Goal: Task Accomplishment & Management: Manage account settings

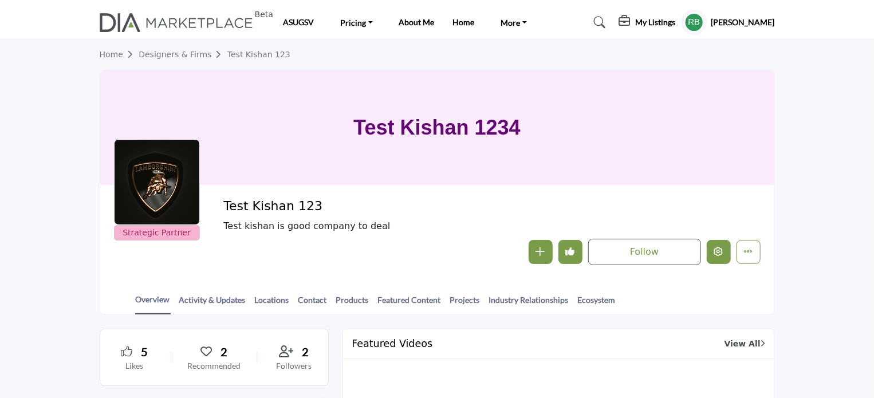
click at [716, 251] on icon "Edit company" at bounding box center [718, 251] width 9 height 9
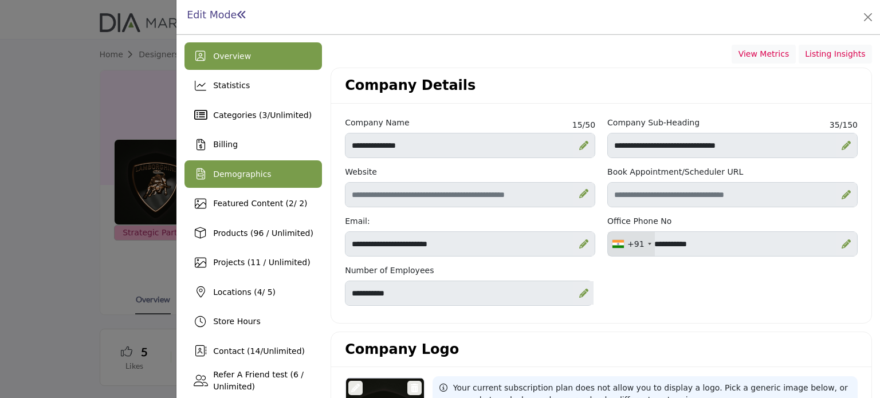
click at [243, 175] on span "Demographics" at bounding box center [242, 174] width 58 height 9
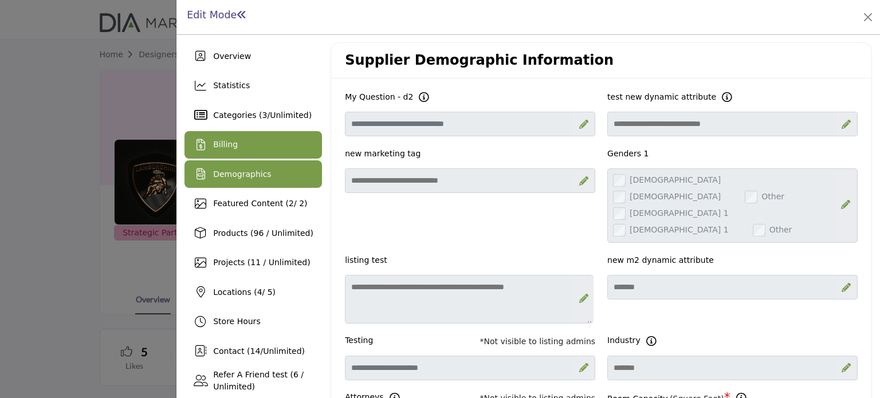
click at [229, 146] on span "Billing" at bounding box center [225, 144] width 25 height 9
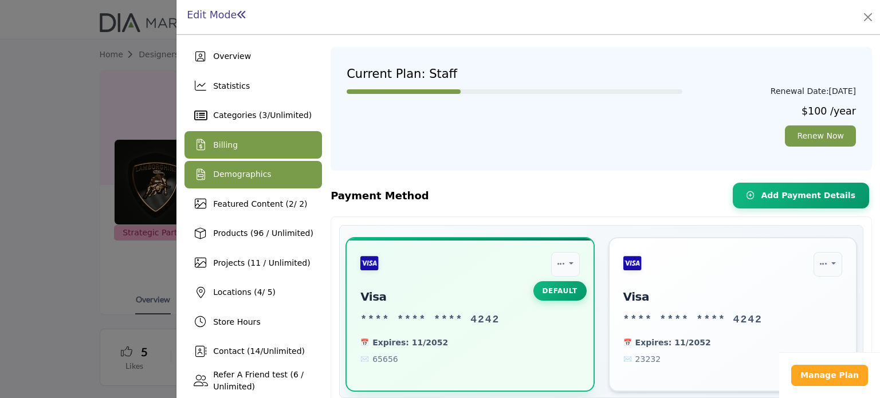
click at [238, 173] on span "Demographics" at bounding box center [242, 174] width 58 height 9
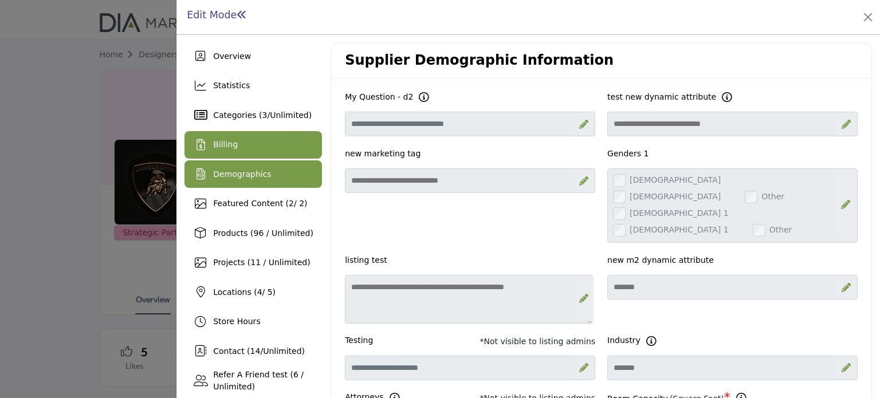
click at [228, 146] on span "Billing" at bounding box center [225, 144] width 25 height 9
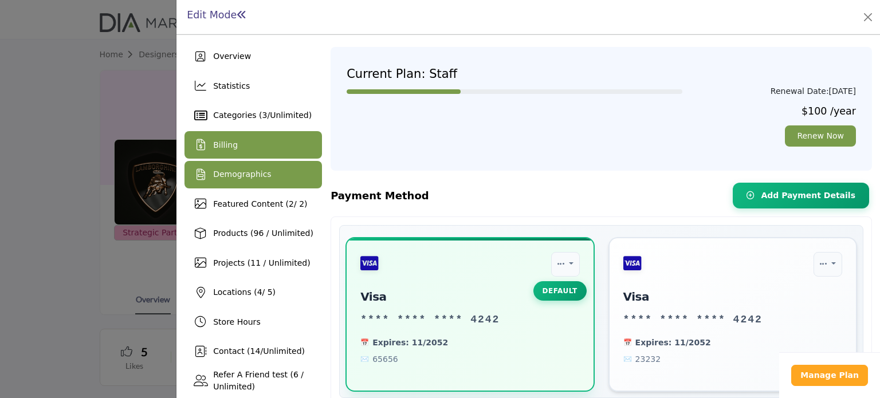
click at [227, 171] on span "Demographics" at bounding box center [242, 174] width 58 height 9
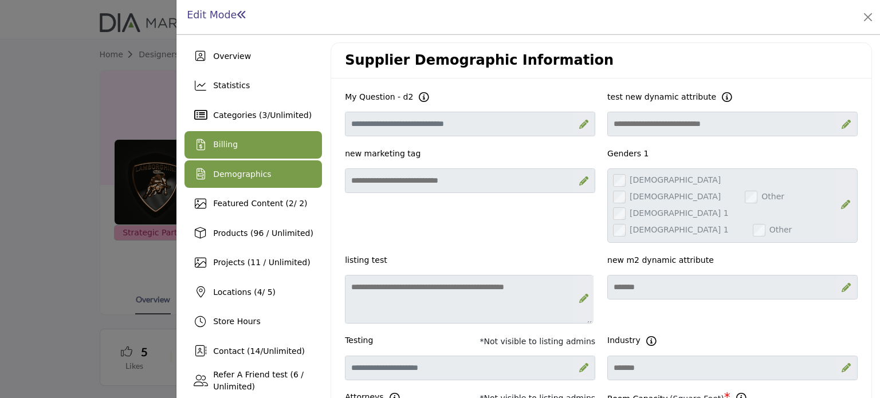
click at [225, 143] on span "Billing" at bounding box center [225, 144] width 25 height 9
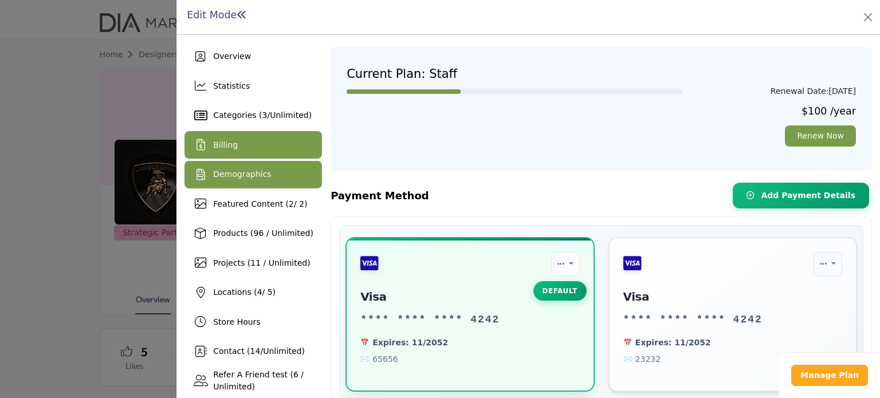
click at [240, 176] on span "Demographics" at bounding box center [242, 174] width 58 height 9
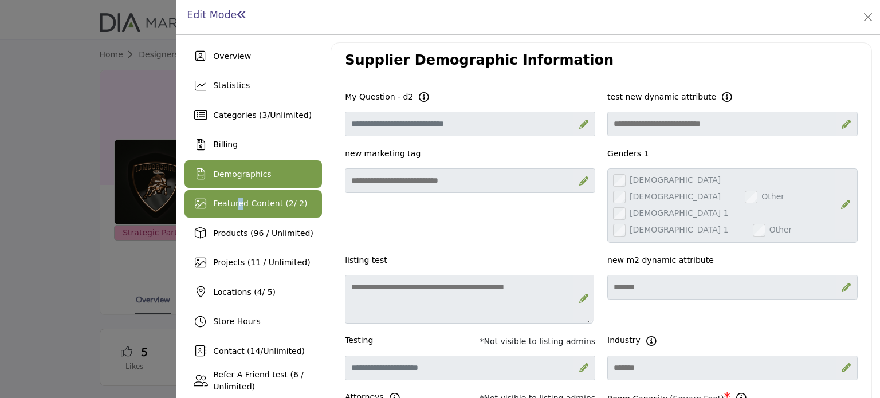
click at [238, 199] on span "Featured Content ( 2 / 2)" at bounding box center [260, 203] width 94 height 9
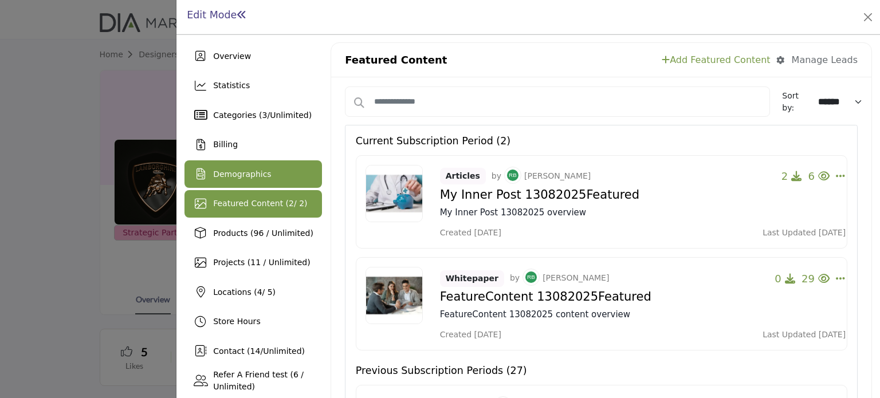
click at [238, 174] on span "Demographics" at bounding box center [242, 174] width 58 height 9
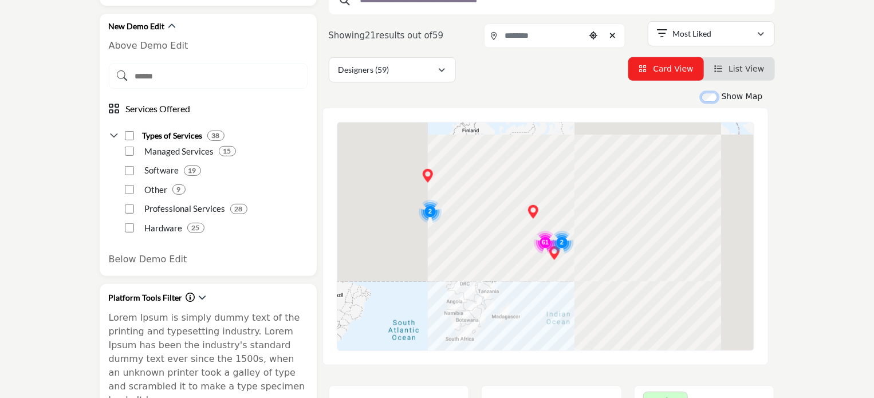
scroll to position [286, 0]
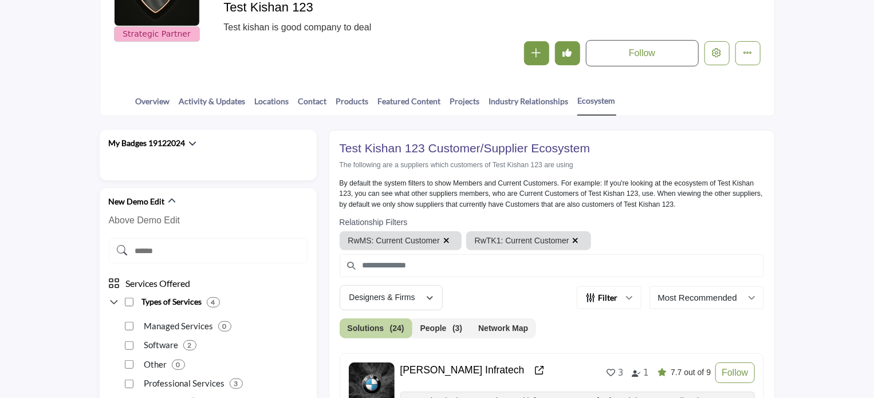
scroll to position [229, 0]
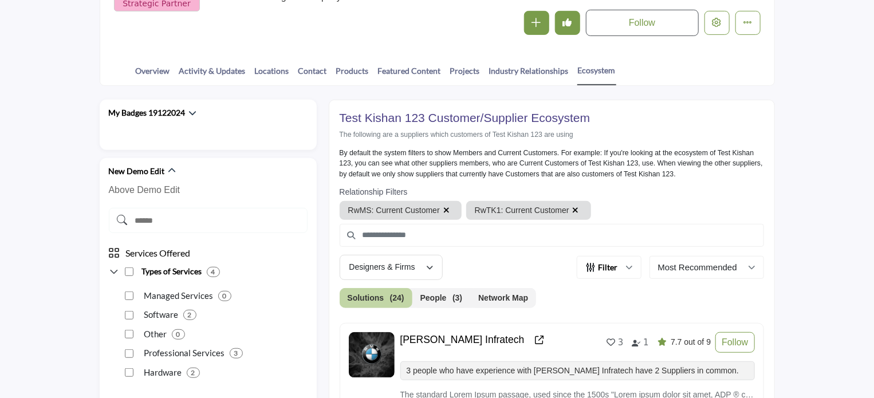
click at [491, 295] on button "Network Map" at bounding box center [503, 298] width 66 height 20
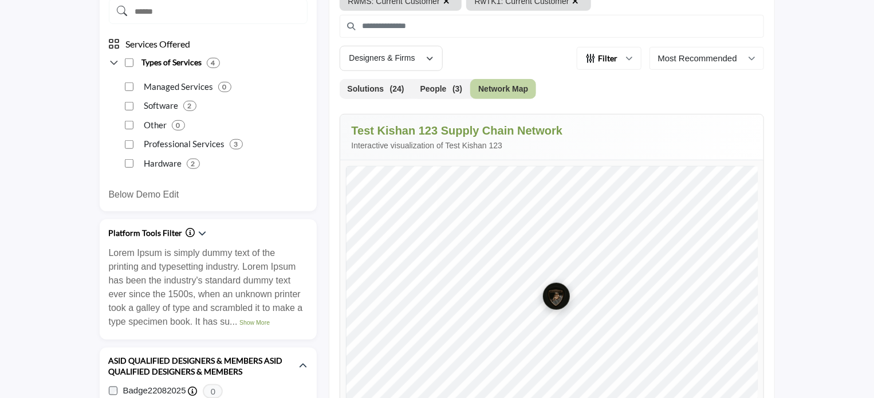
scroll to position [515, 0]
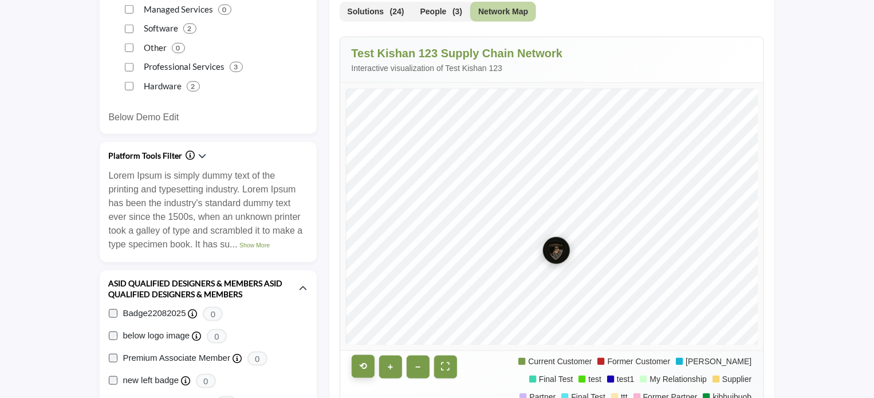
click at [362, 363] on button "⟲" at bounding box center [363, 366] width 23 height 23
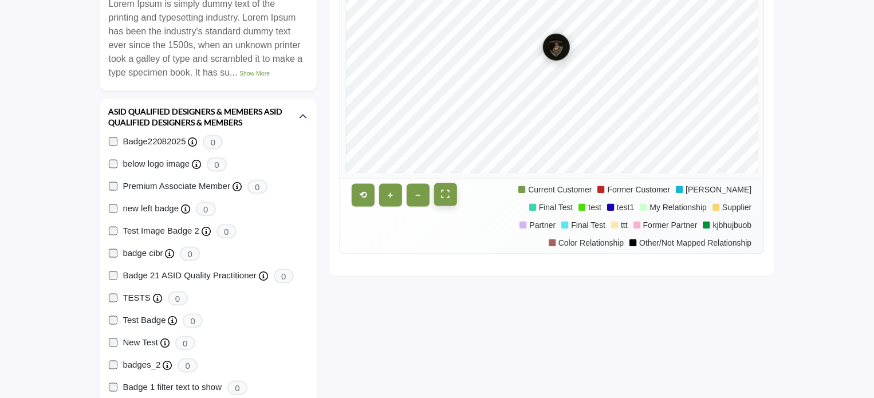
click at [440, 198] on button "⛶" at bounding box center [445, 194] width 23 height 23
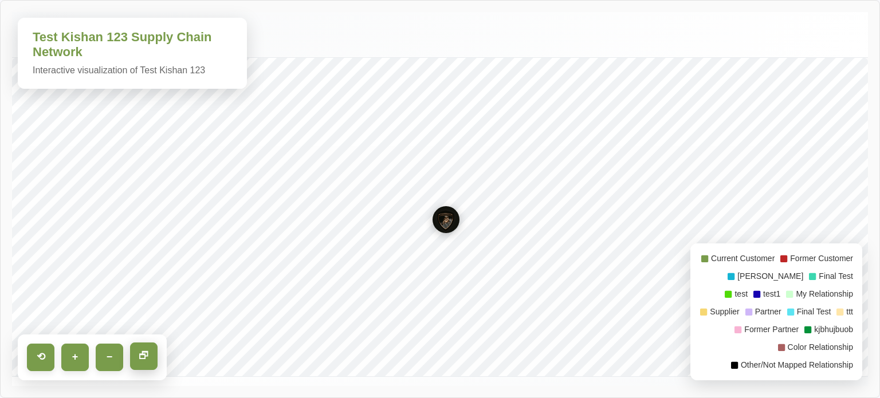
click at [147, 360] on button "🗗" at bounding box center [143, 356] width 27 height 27
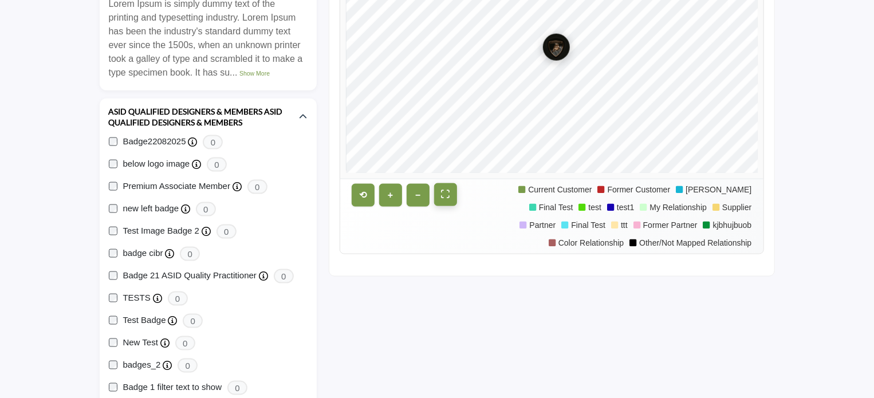
click at [442, 195] on button "⛶" at bounding box center [445, 194] width 23 height 23
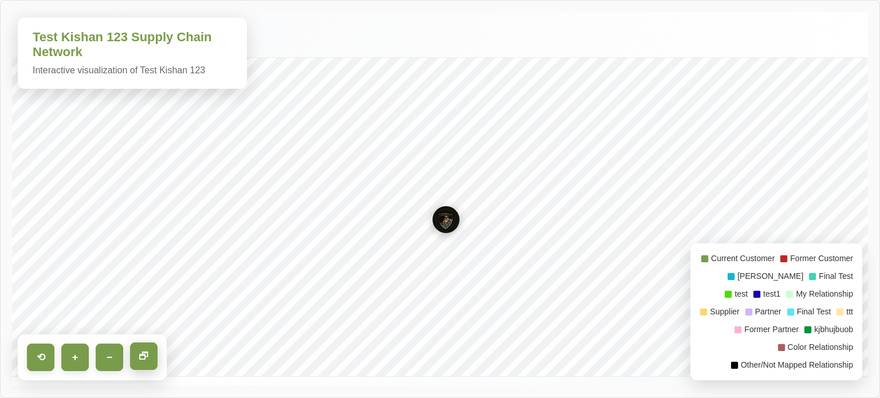
click at [145, 355] on button "🗗" at bounding box center [143, 356] width 27 height 27
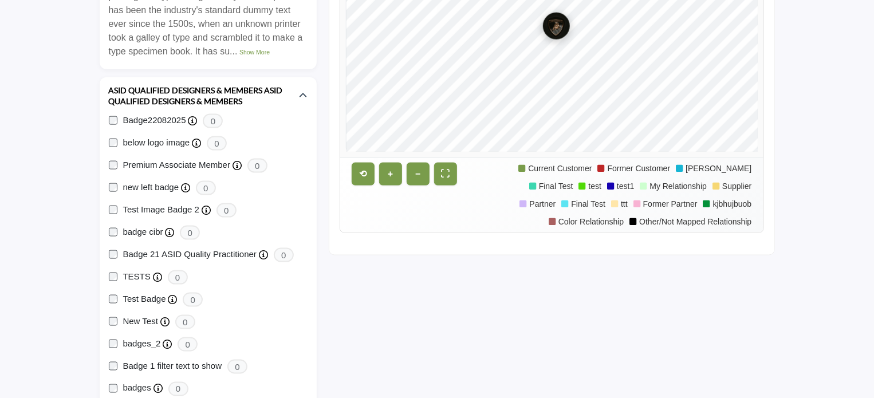
scroll to position [630, 0]
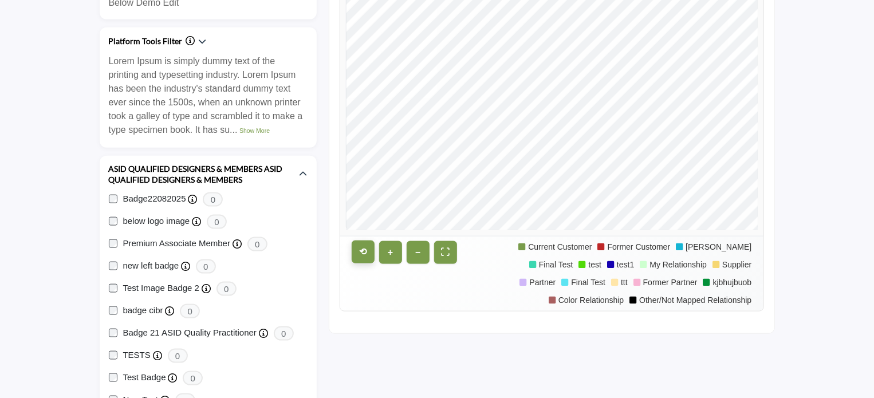
click at [366, 250] on button "⟲" at bounding box center [363, 252] width 23 height 23
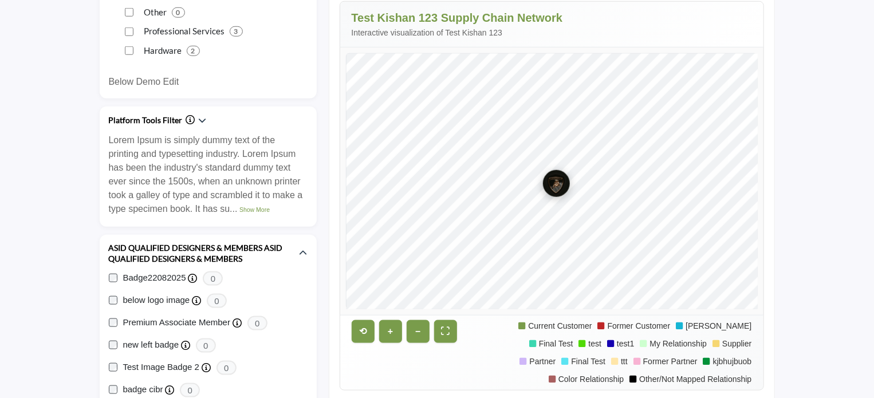
scroll to position [515, 0]
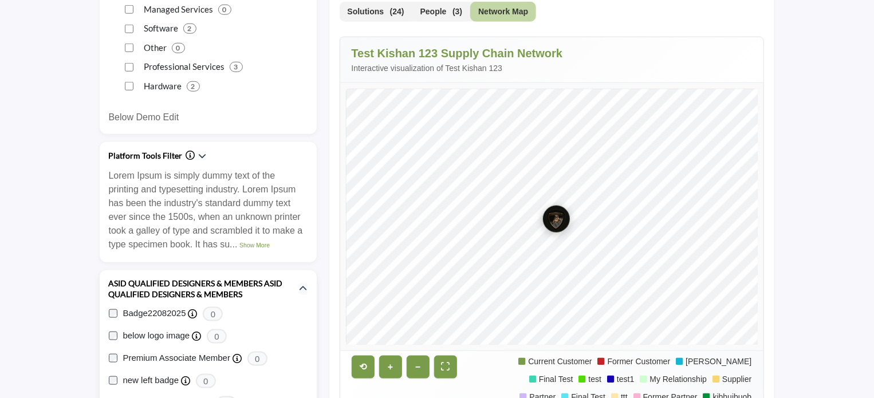
click at [301, 285] on icon "button" at bounding box center [304, 289] width 8 height 8
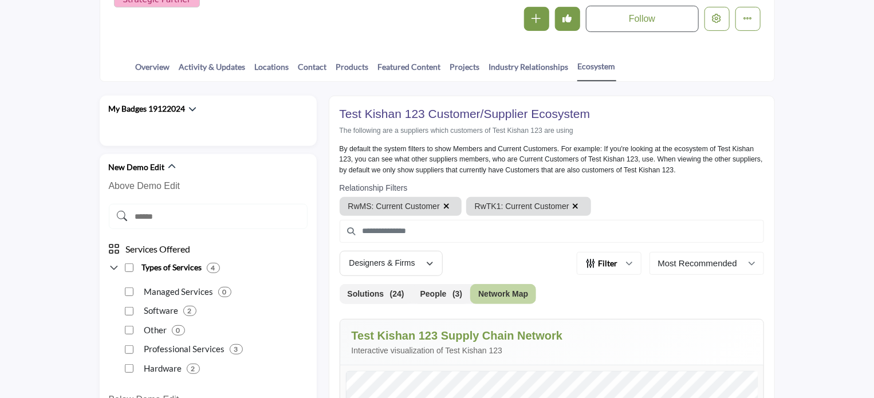
scroll to position [229, 0]
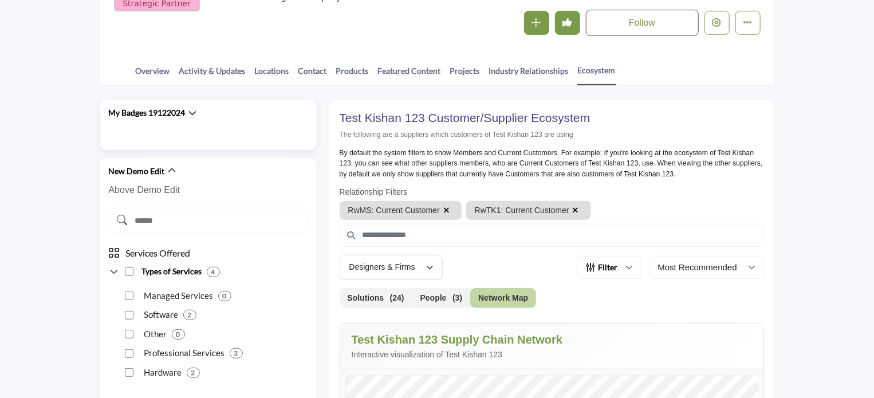
click at [194, 112] on icon "button" at bounding box center [193, 113] width 8 height 8
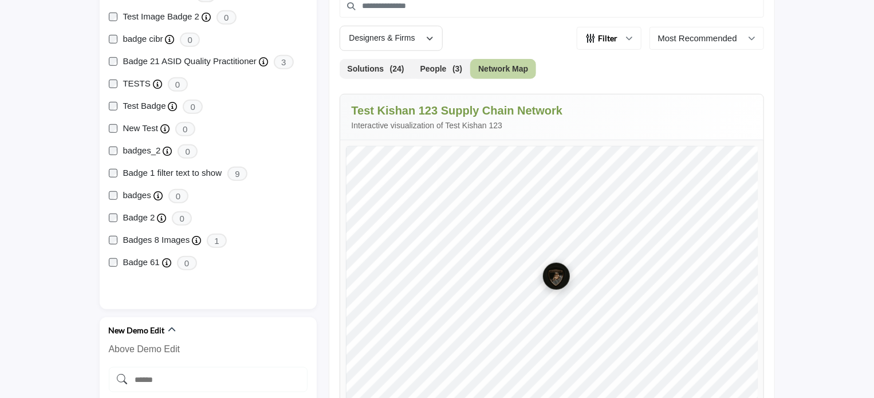
scroll to position [458, 0]
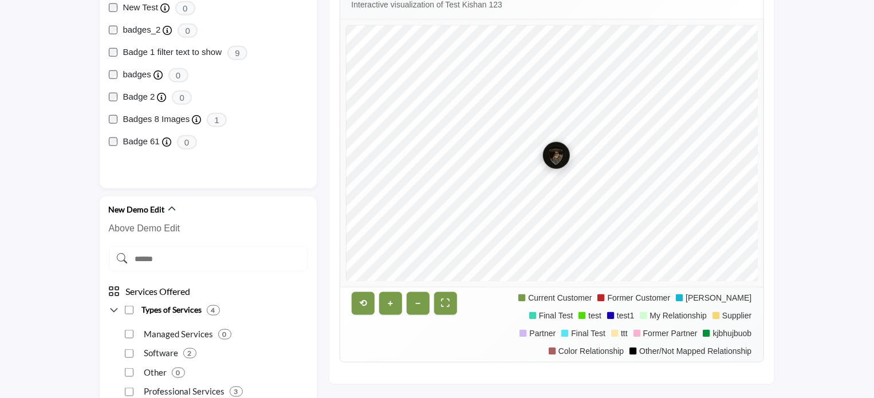
scroll to position [630, 0]
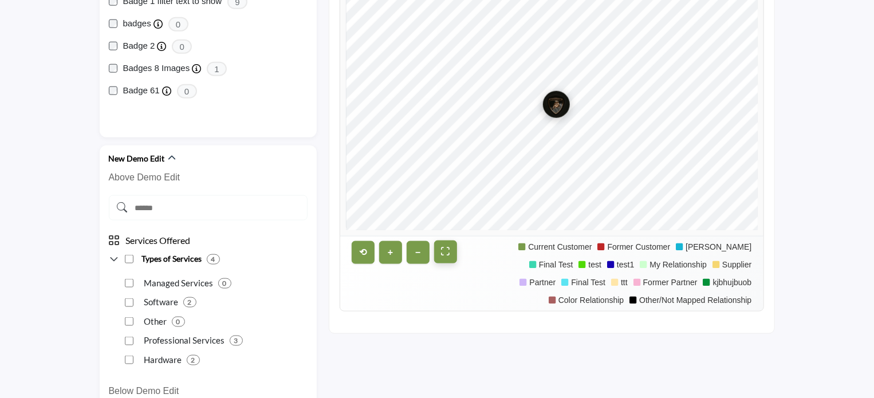
click at [443, 251] on button "⛶" at bounding box center [445, 252] width 23 height 23
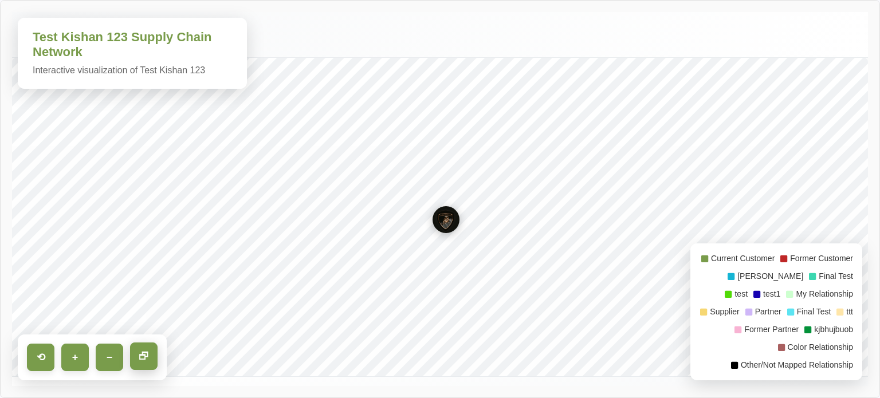
click at [143, 359] on button "🗗" at bounding box center [143, 356] width 27 height 27
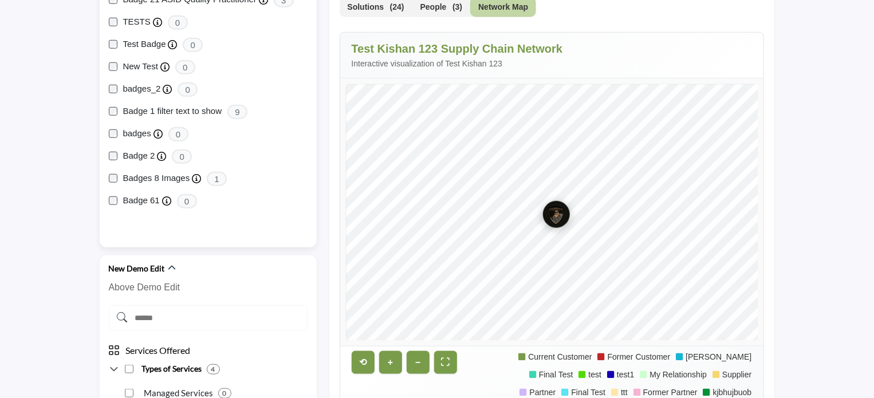
scroll to position [515, 0]
